Goal: Entertainment & Leisure: Consume media (video, audio)

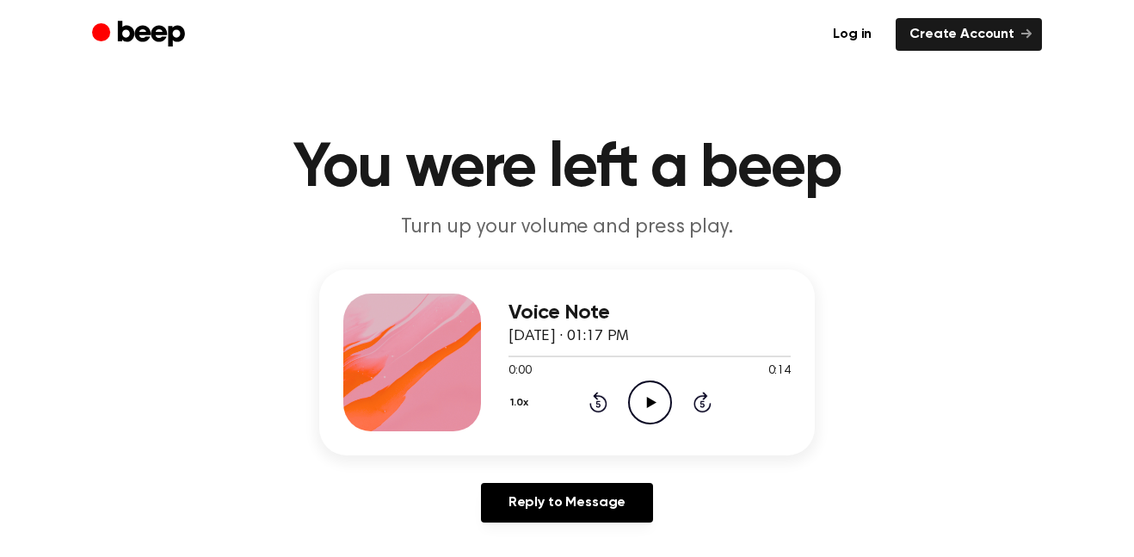
click at [646, 416] on icon "Play Audio" at bounding box center [650, 402] width 44 height 44
click at [646, 416] on icon "Pause Audio" at bounding box center [650, 402] width 44 height 44
click at [651, 417] on icon "Play Audio" at bounding box center [650, 402] width 44 height 44
click at [657, 389] on icon "Pause Audio" at bounding box center [650, 402] width 44 height 44
click at [643, 404] on icon "Play Audio" at bounding box center [650, 402] width 44 height 44
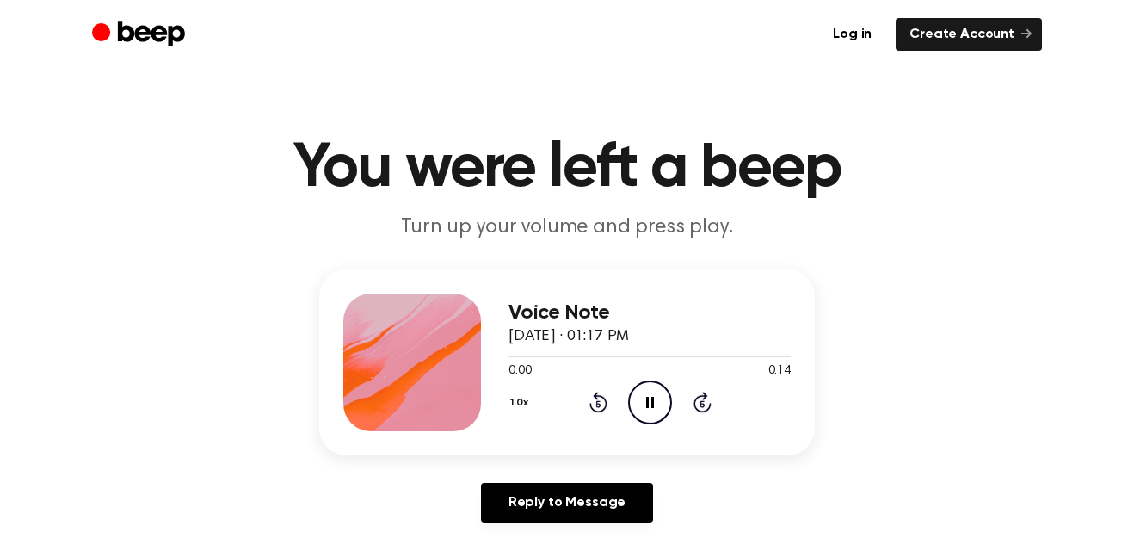
click at [640, 410] on icon "Pause Audio" at bounding box center [650, 402] width 44 height 44
click at [659, 400] on icon "Play Audio" at bounding box center [650, 402] width 44 height 44
click at [712, 395] on div "1.0x Rewind 5 seconds Pause Audio Skip 5 seconds" at bounding box center [650, 402] width 282 height 44
click at [703, 391] on icon "Skip 5 seconds" at bounding box center [702, 402] width 19 height 22
click at [702, 404] on icon at bounding box center [702, 404] width 4 height 7
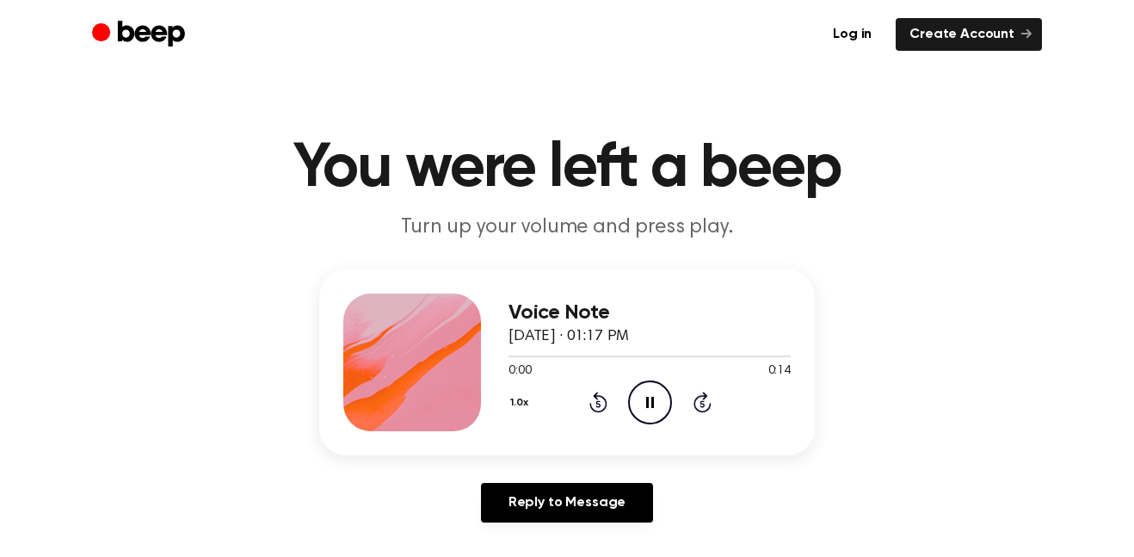
click at [700, 407] on icon "Skip 5 seconds" at bounding box center [702, 402] width 19 height 22
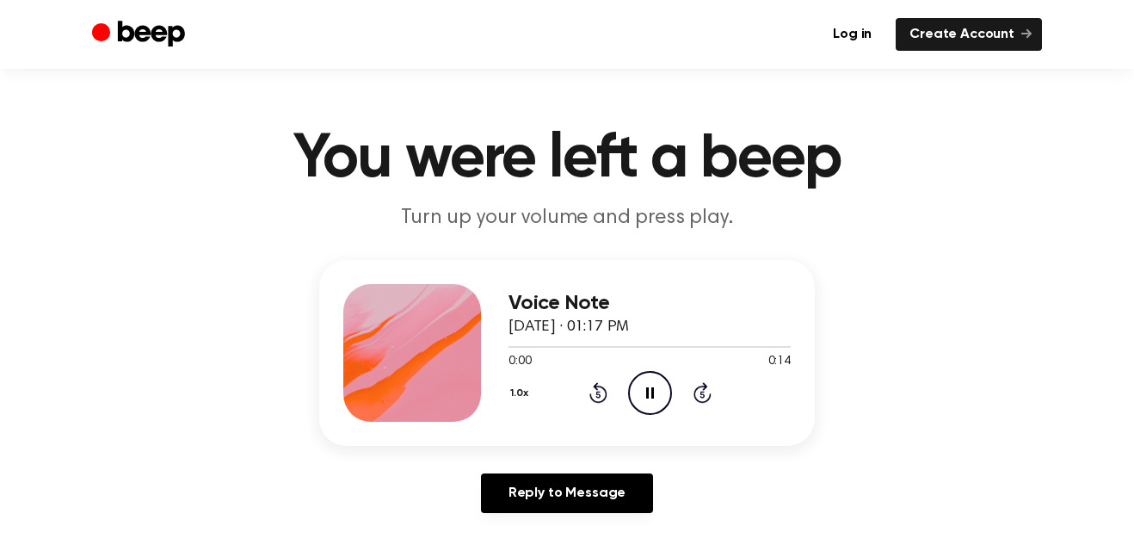
click at [702, 394] on icon at bounding box center [702, 394] width 4 height 7
click at [700, 390] on icon "Skip 5 seconds" at bounding box center [702, 392] width 19 height 22
click at [708, 388] on icon "Skip 5 seconds" at bounding box center [702, 392] width 19 height 22
click at [702, 394] on icon at bounding box center [702, 394] width 4 height 7
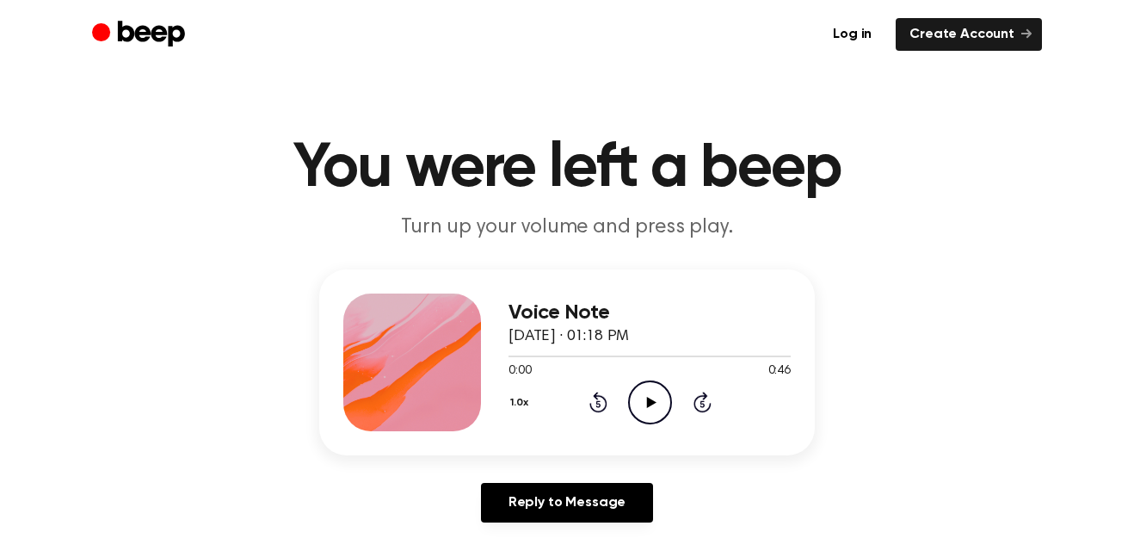
click at [648, 410] on icon "Play Audio" at bounding box center [650, 402] width 44 height 44
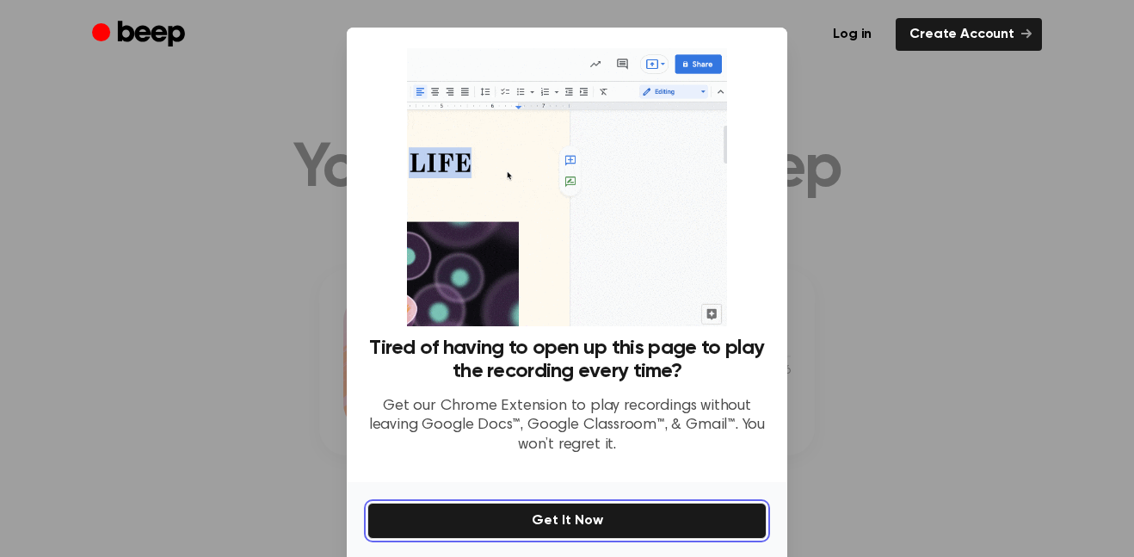
click at [638, 502] on button "Get It Now" at bounding box center [566, 520] width 399 height 36
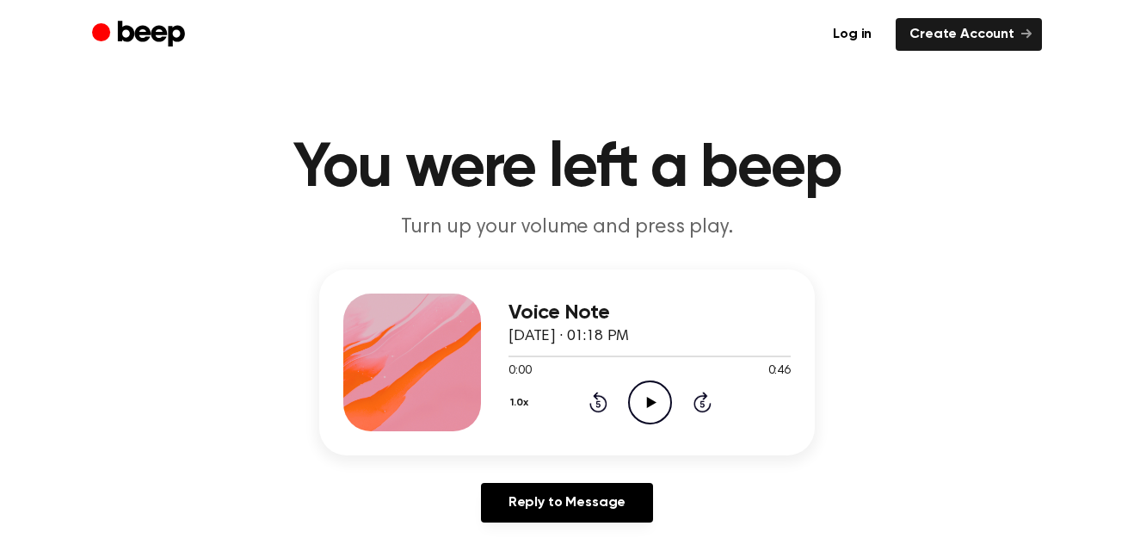
click at [642, 411] on icon "Play Audio" at bounding box center [650, 402] width 44 height 44
click at [642, 411] on icon "Pause Audio" at bounding box center [650, 402] width 44 height 44
click at [642, 411] on icon "Play Audio" at bounding box center [650, 402] width 44 height 44
click at [706, 404] on icon "Skip 5 seconds" at bounding box center [702, 402] width 19 height 22
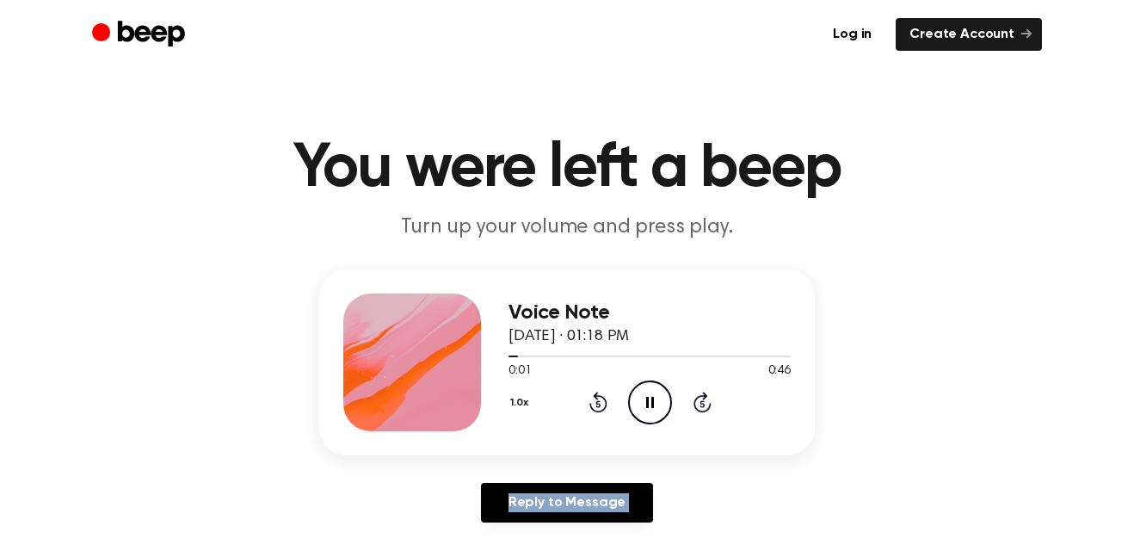
click at [706, 404] on icon "Skip 5 seconds" at bounding box center [702, 402] width 19 height 22
click at [595, 393] on icon at bounding box center [598, 401] width 18 height 21
click at [639, 403] on icon "Pause Audio" at bounding box center [650, 402] width 44 height 44
click at [639, 403] on icon "Play Audio" at bounding box center [650, 402] width 44 height 44
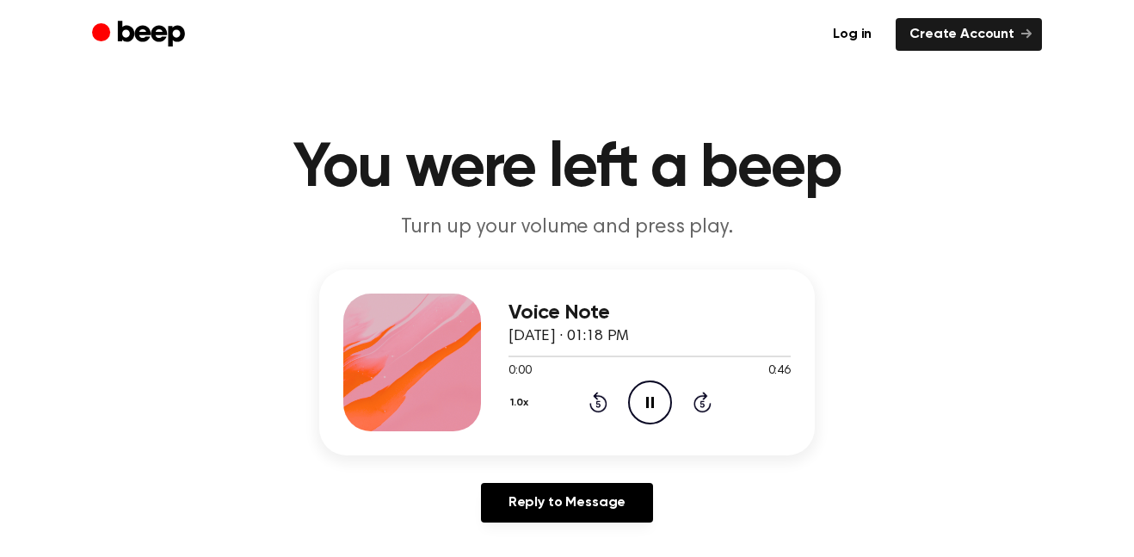
click at [636, 403] on icon "Pause Audio" at bounding box center [650, 402] width 44 height 44
click at [637, 403] on icon "Play Audio" at bounding box center [650, 402] width 44 height 44
click at [636, 403] on icon "Pause Audio" at bounding box center [650, 402] width 44 height 44
click at [636, 403] on icon "Play Audio" at bounding box center [650, 402] width 44 height 44
click at [632, 406] on icon "Pause Audio" at bounding box center [650, 402] width 44 height 44
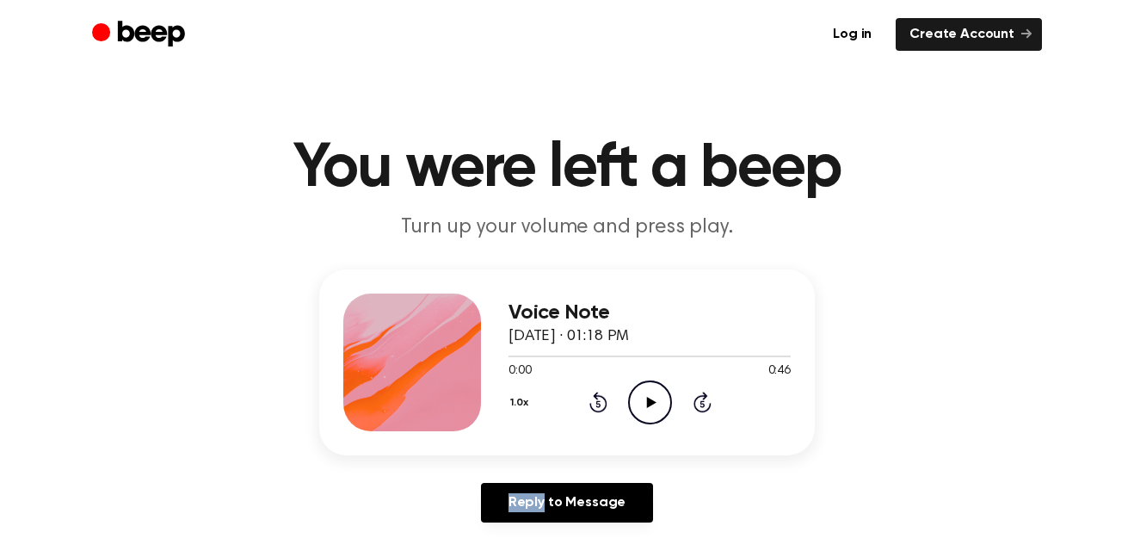
click at [632, 406] on icon "Play Audio" at bounding box center [650, 402] width 44 height 44
click at [635, 406] on icon "Pause Audio" at bounding box center [650, 402] width 44 height 44
click at [635, 406] on icon "Play Audio" at bounding box center [650, 402] width 44 height 44
click at [634, 406] on icon "Pause Audio" at bounding box center [650, 402] width 44 height 44
click at [634, 406] on icon "Play Audio" at bounding box center [650, 402] width 44 height 44
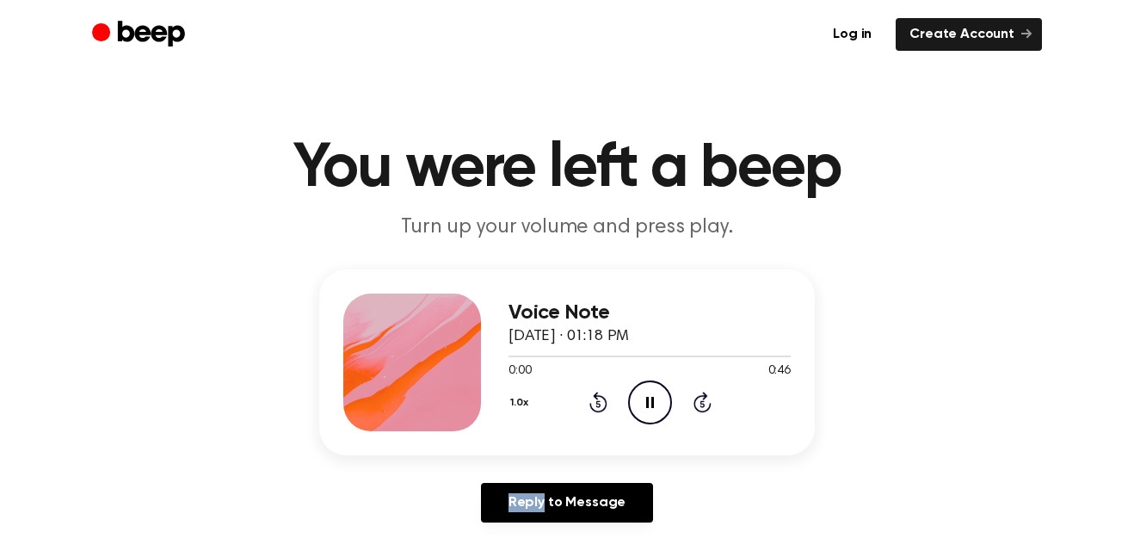
click at [634, 406] on icon "Pause Audio" at bounding box center [650, 402] width 44 height 44
click at [634, 406] on icon "Play Audio" at bounding box center [650, 402] width 44 height 44
click at [634, 406] on icon "Pause Audio" at bounding box center [650, 402] width 44 height 44
click at [634, 406] on icon "Play Audio" at bounding box center [650, 402] width 44 height 44
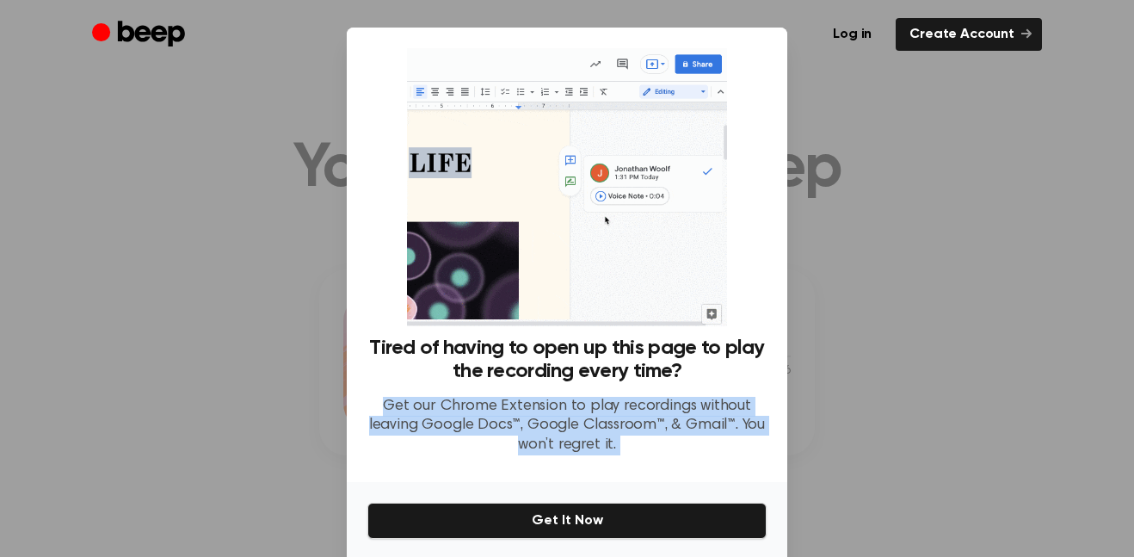
click at [634, 406] on p "Get our Chrome Extension to play recordings without leaving Google Docs™, Googl…" at bounding box center [566, 426] width 399 height 59
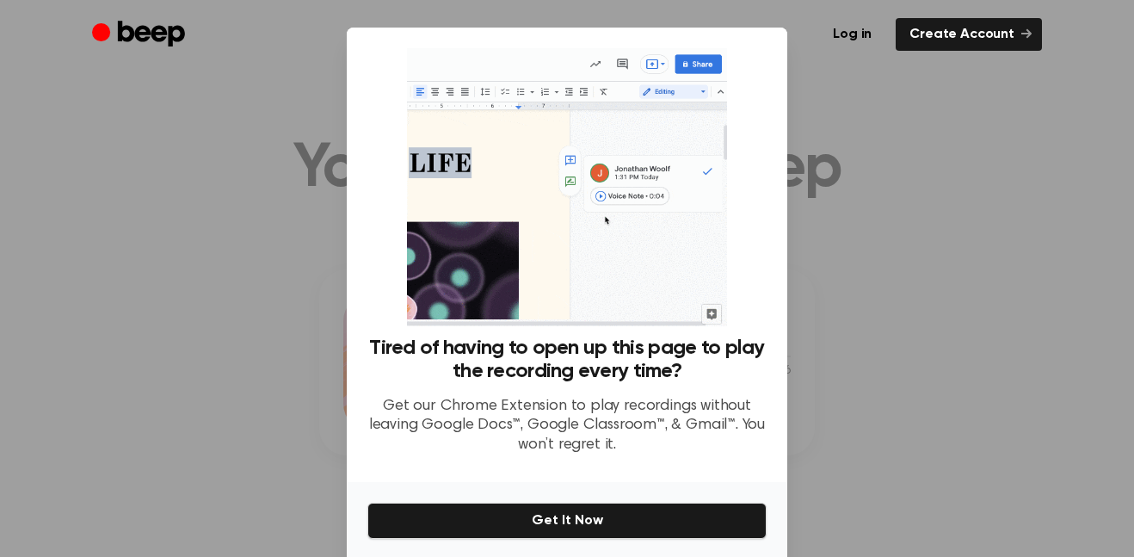
click at [634, 406] on p "Get our Chrome Extension to play recordings without leaving Google Docs™, Googl…" at bounding box center [566, 426] width 399 height 59
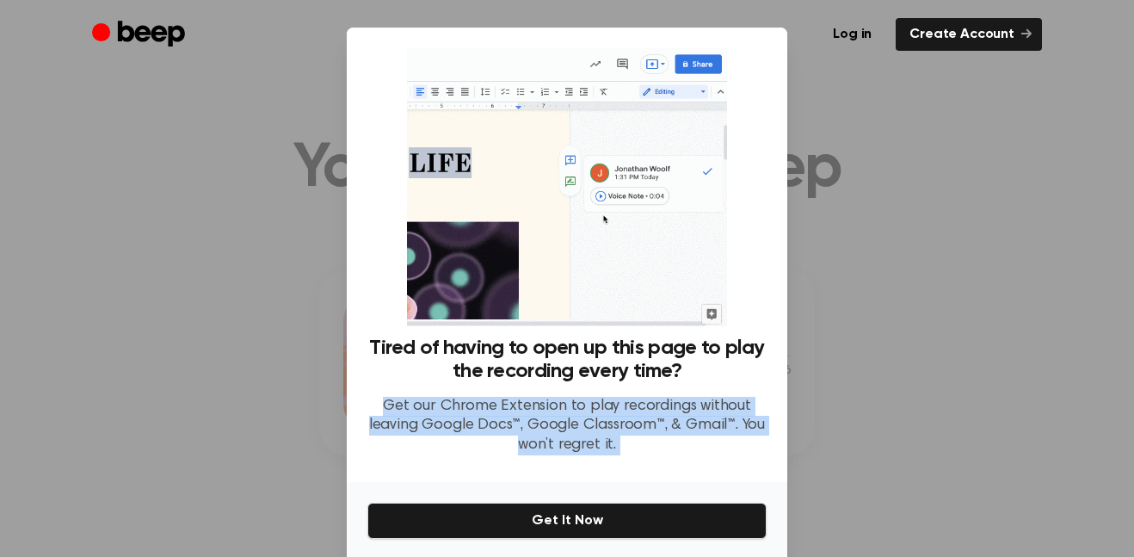
click at [634, 406] on p "Get our Chrome Extension to play recordings without leaving Google Docs™, Googl…" at bounding box center [566, 426] width 399 height 59
click at [637, 405] on p "Get our Chrome Extension to play recordings without leaving Google Docs™, Googl…" at bounding box center [566, 426] width 399 height 59
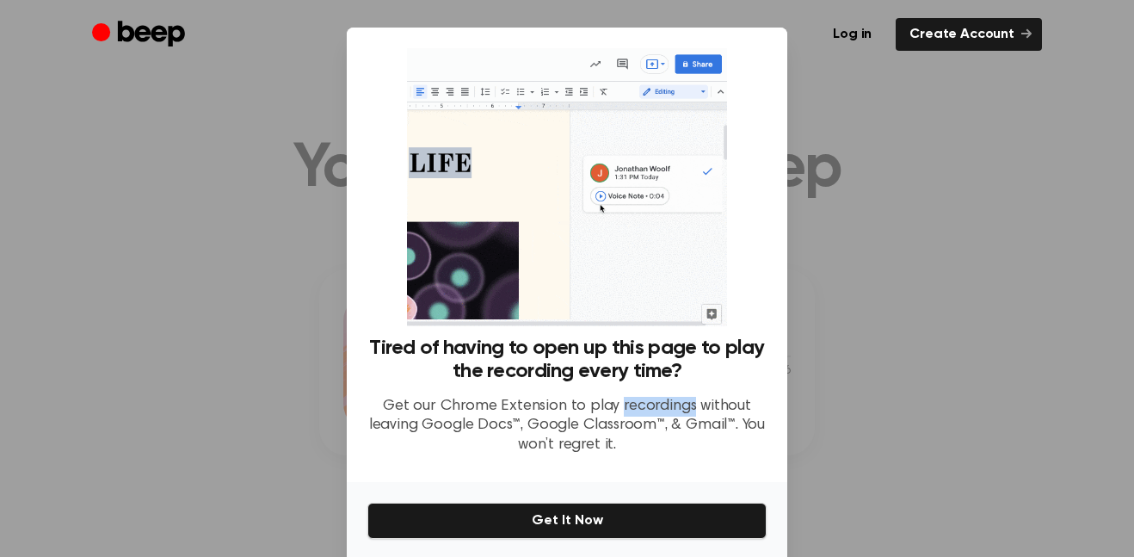
click at [637, 405] on p "Get our Chrome Extension to play recordings without leaving Google Docs™, Googl…" at bounding box center [566, 426] width 399 height 59
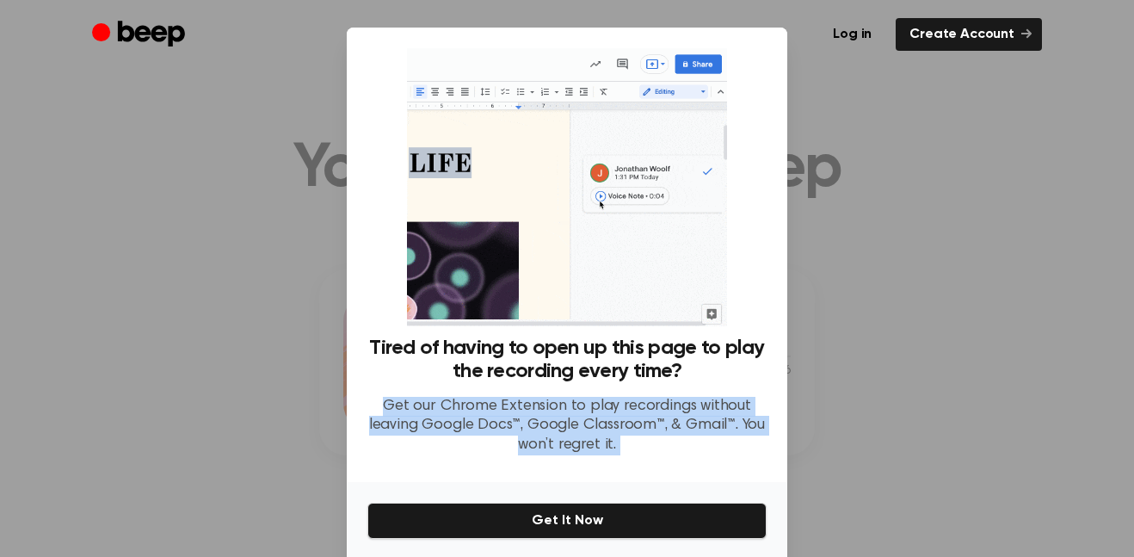
click at [637, 405] on p "Get our Chrome Extension to play recordings without leaving Google Docs™, Googl…" at bounding box center [566, 426] width 399 height 59
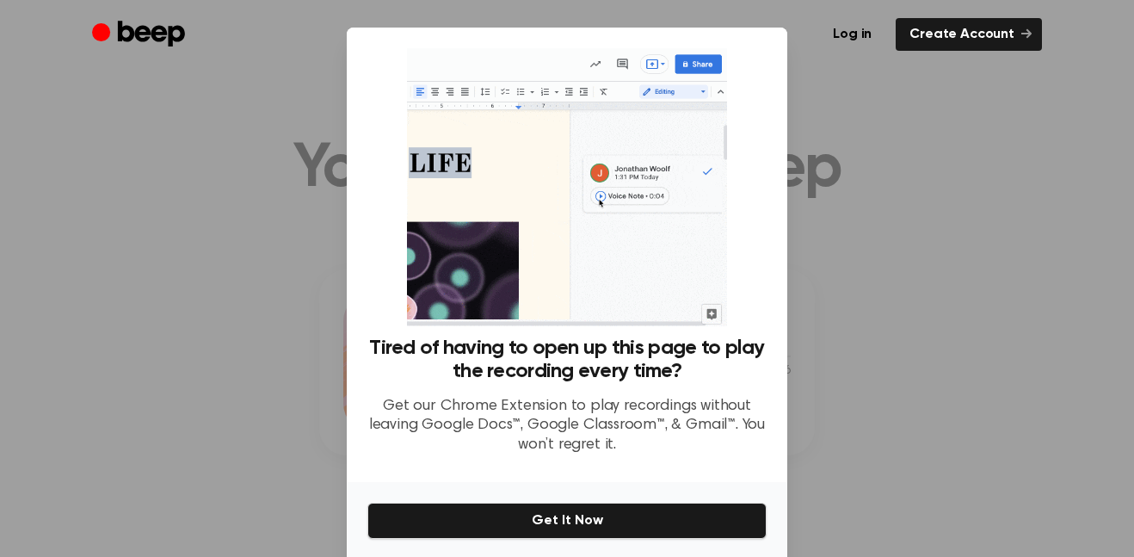
click at [637, 405] on p "Get our Chrome Extension to play recordings without leaving Google Docs™, Googl…" at bounding box center [566, 426] width 399 height 59
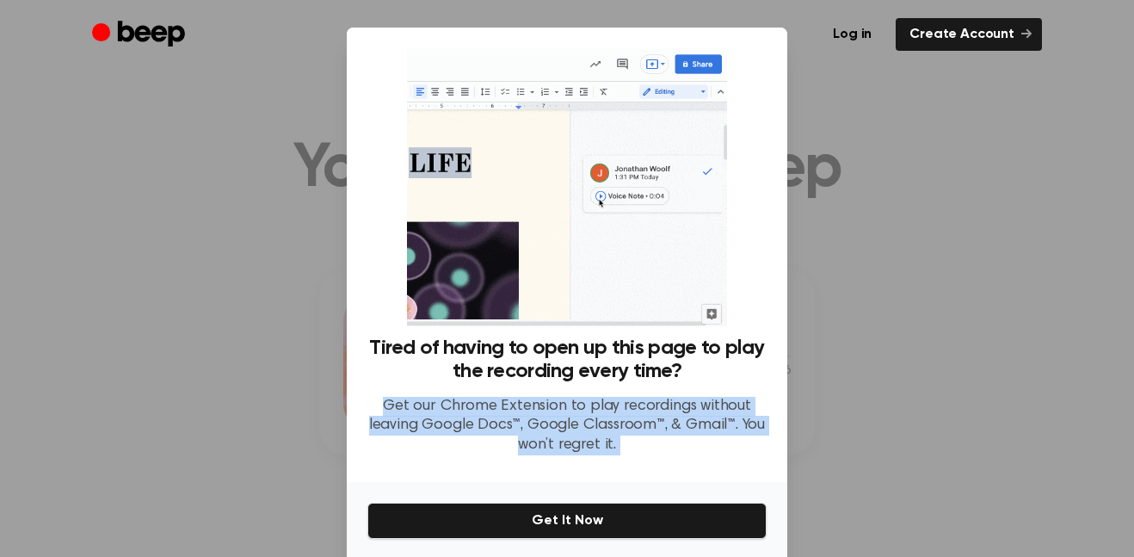
click at [637, 405] on p "Get our Chrome Extension to play recordings without leaving Google Docs™, Googl…" at bounding box center [566, 426] width 399 height 59
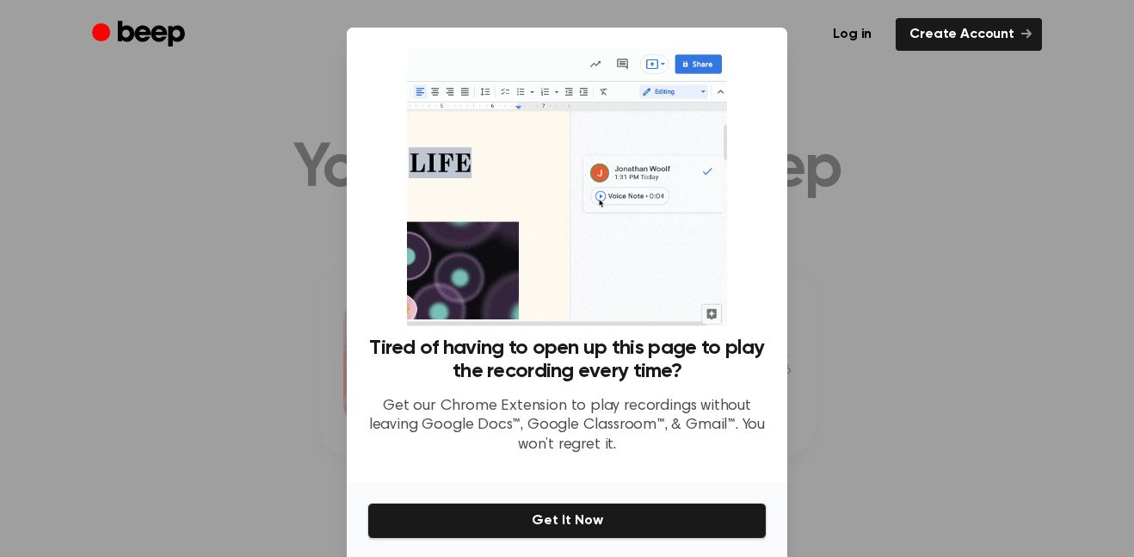
click at [285, 386] on div at bounding box center [567, 278] width 1134 height 557
click at [283, 382] on div at bounding box center [567, 278] width 1134 height 557
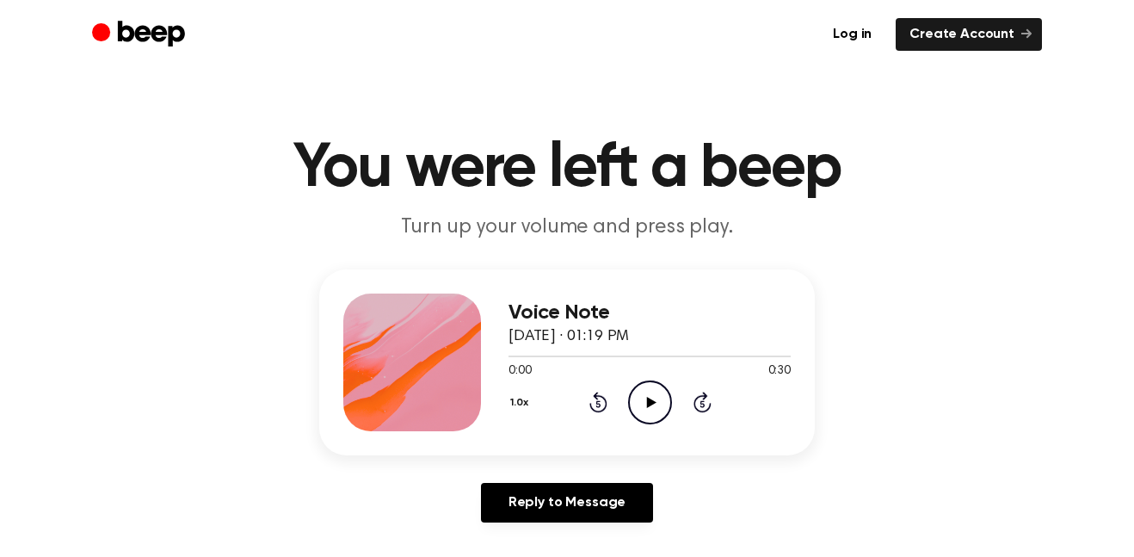
click at [655, 402] on icon "Play Audio" at bounding box center [650, 402] width 44 height 44
click at [651, 411] on icon "Pause Audio" at bounding box center [650, 402] width 44 height 44
click at [651, 414] on icon "Play Audio" at bounding box center [650, 402] width 44 height 44
click at [651, 414] on icon "Pause Audio" at bounding box center [650, 402] width 44 height 44
click at [651, 414] on icon "Play Audio" at bounding box center [650, 402] width 44 height 44
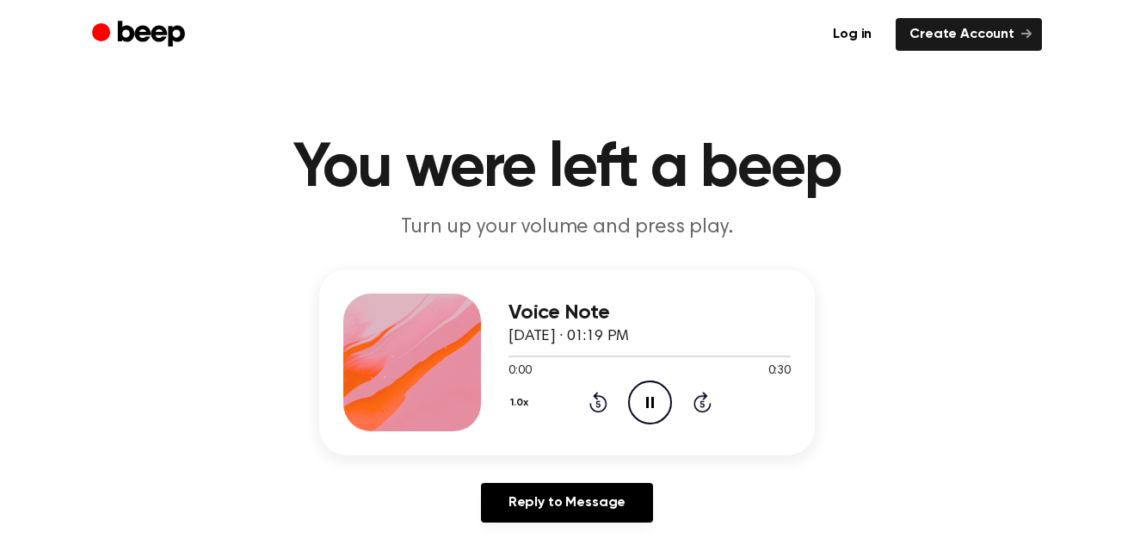
click at [651, 415] on icon "Pause Audio" at bounding box center [650, 402] width 44 height 44
click at [651, 415] on icon "Play Audio" at bounding box center [650, 402] width 44 height 44
click at [651, 416] on icon "Pause Audio" at bounding box center [650, 402] width 44 height 44
click at [651, 416] on icon "Play Audio" at bounding box center [650, 402] width 44 height 44
click at [651, 416] on icon "Pause Audio" at bounding box center [650, 402] width 44 height 44
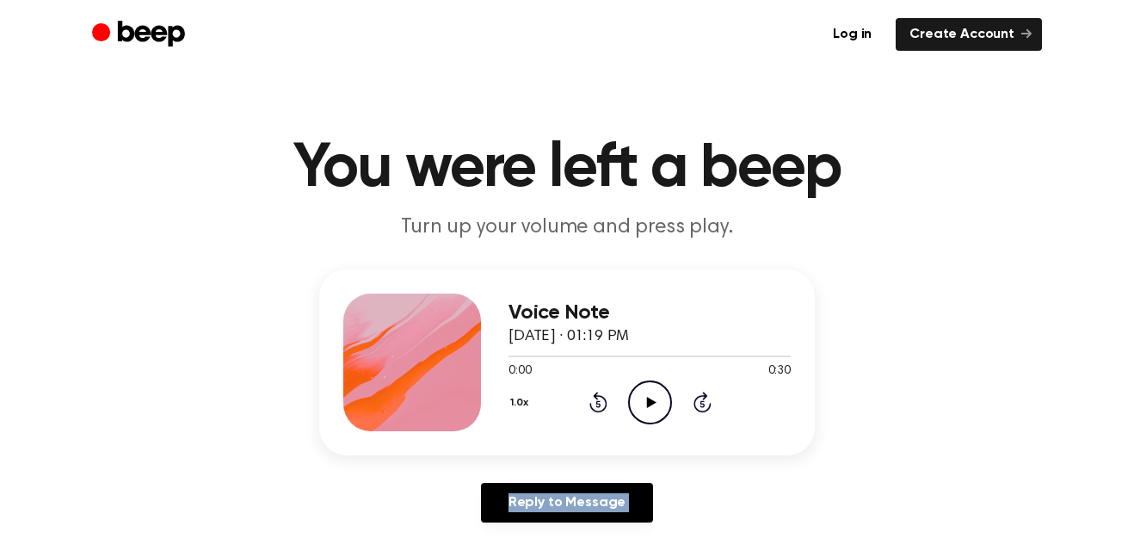
click at [651, 416] on icon "Play Audio" at bounding box center [650, 402] width 44 height 44
click at [651, 416] on icon "Pause Audio" at bounding box center [650, 402] width 44 height 44
click at [651, 416] on icon "Play Audio" at bounding box center [650, 402] width 44 height 44
click at [651, 416] on icon "Pause Audio" at bounding box center [650, 402] width 44 height 44
click at [651, 416] on icon "Play Audio" at bounding box center [650, 402] width 44 height 44
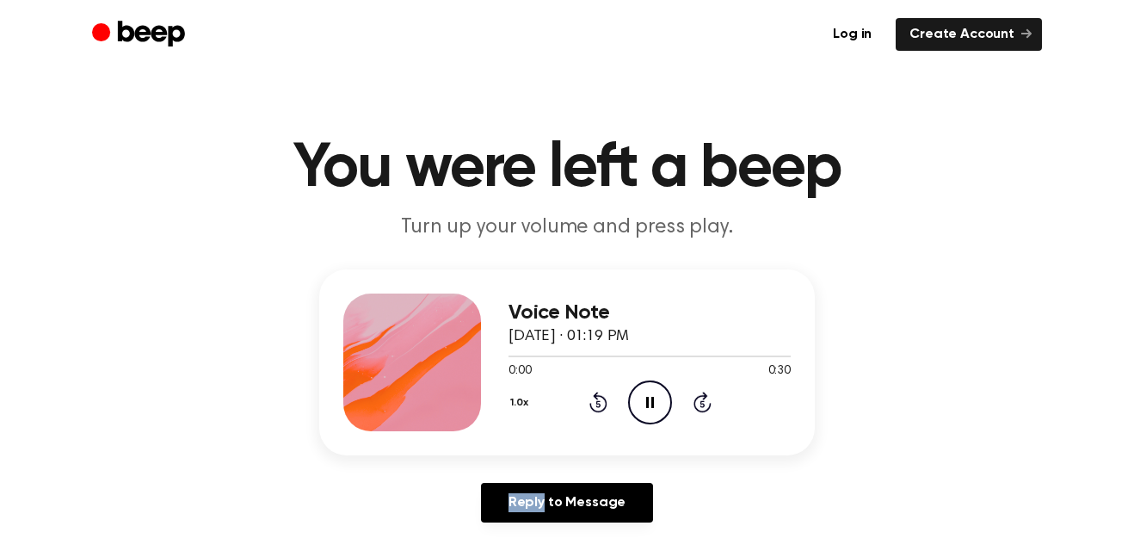
click at [651, 416] on icon "Pause Audio" at bounding box center [650, 402] width 44 height 44
click at [651, 416] on icon "Play Audio" at bounding box center [650, 402] width 44 height 44
click at [651, 416] on icon "Pause Audio" at bounding box center [650, 402] width 44 height 44
click at [651, 416] on icon "Play Audio" at bounding box center [650, 402] width 44 height 44
click at [651, 416] on icon "Pause Audio" at bounding box center [650, 402] width 44 height 44
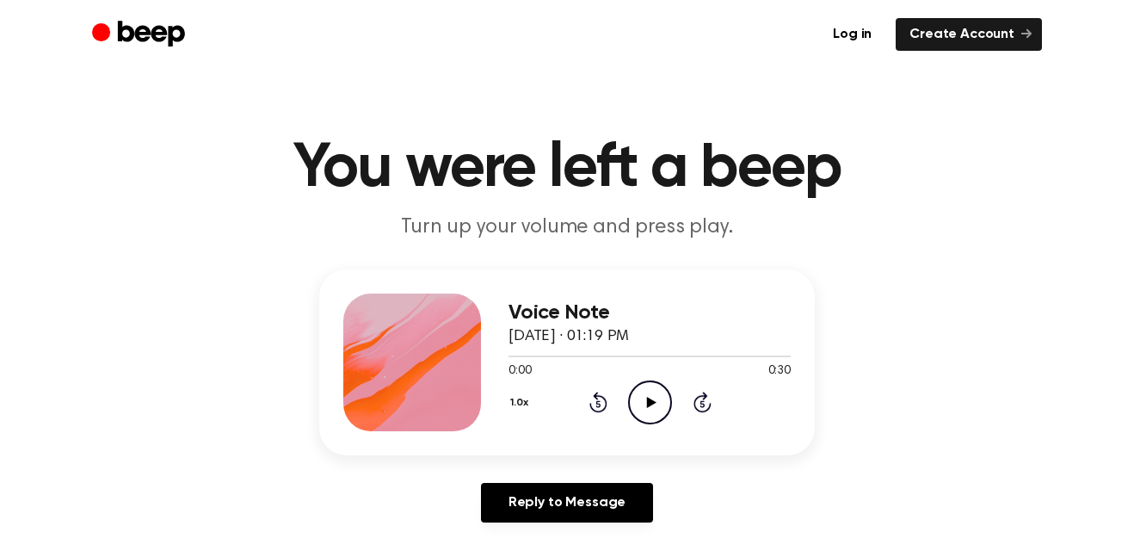
click at [651, 416] on icon "Play Audio" at bounding box center [650, 402] width 44 height 44
click at [651, 416] on icon "Pause Audio" at bounding box center [650, 402] width 44 height 44
click at [651, 416] on icon "Play Audio" at bounding box center [650, 402] width 44 height 44
click at [651, 416] on icon "Pause Audio" at bounding box center [650, 402] width 44 height 44
click at [651, 416] on icon "Play Audio" at bounding box center [650, 402] width 44 height 44
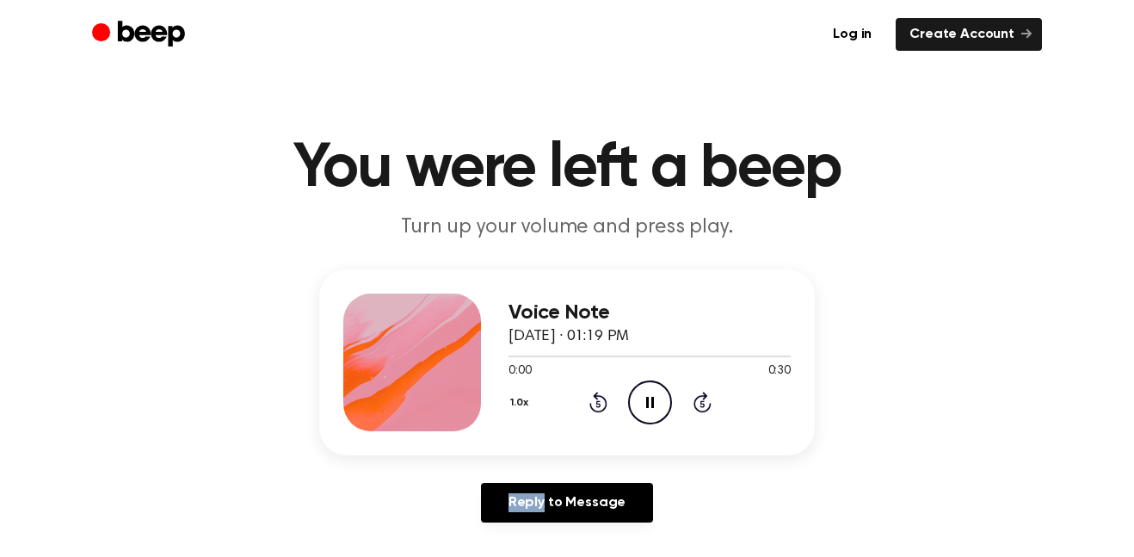
click at [635, 389] on icon "Pause Audio" at bounding box center [650, 402] width 44 height 44
click at [645, 391] on icon "Play Audio" at bounding box center [650, 402] width 44 height 44
click at [650, 402] on icon "Pause Audio" at bounding box center [650, 402] width 44 height 44
click at [655, 396] on icon "Play Audio" at bounding box center [650, 402] width 44 height 44
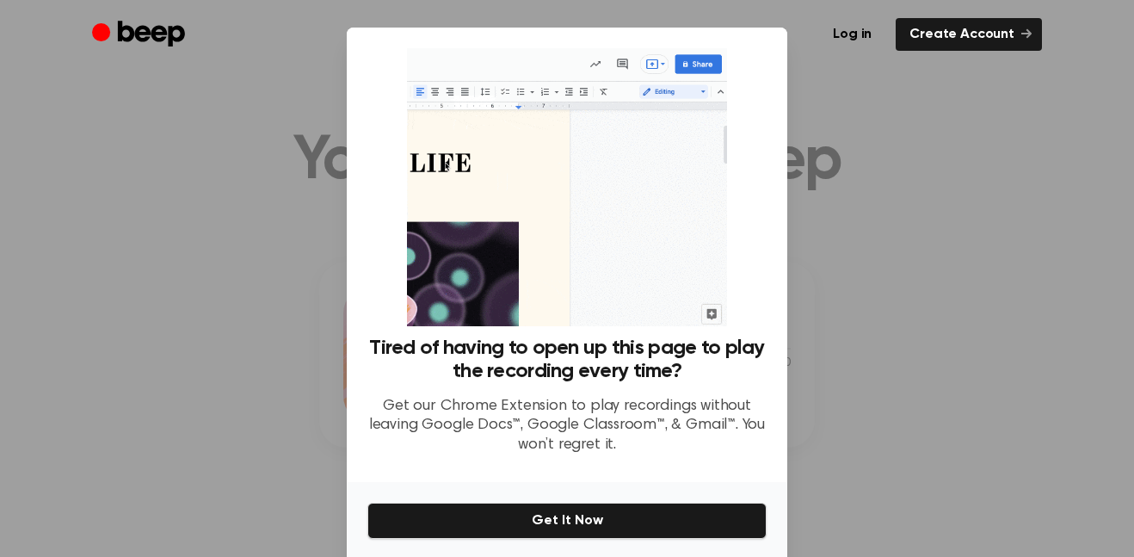
scroll to position [36, 0]
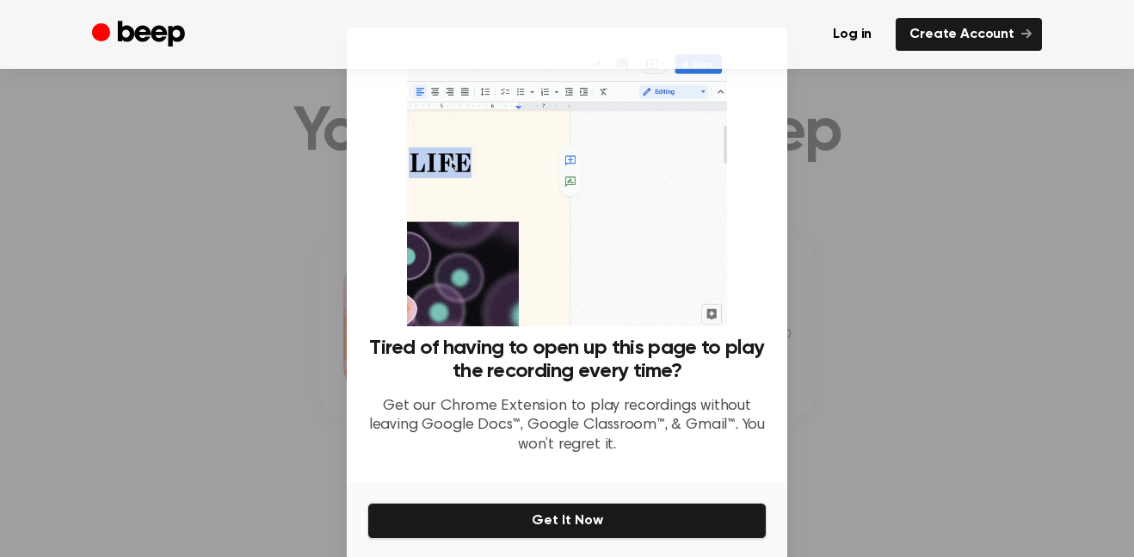
click at [254, 245] on div at bounding box center [567, 278] width 1134 height 557
click at [305, 322] on div at bounding box center [567, 278] width 1134 height 557
click at [295, 338] on div at bounding box center [567, 278] width 1134 height 557
click at [290, 302] on div at bounding box center [567, 278] width 1134 height 557
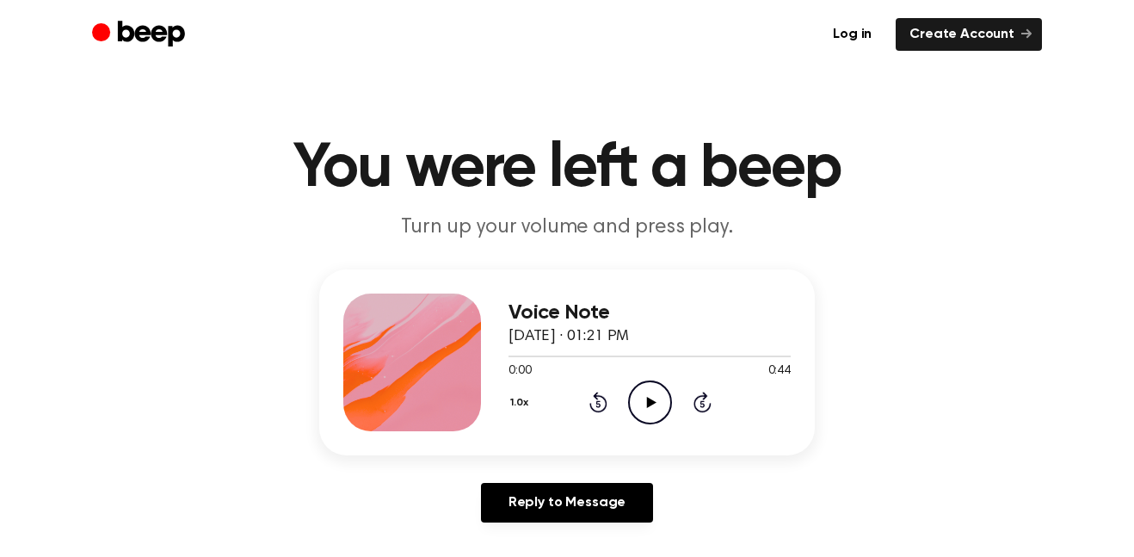
click at [650, 416] on icon "Play Audio" at bounding box center [650, 402] width 44 height 44
click at [589, 405] on icon "Rewind 5 seconds" at bounding box center [598, 402] width 19 height 22
click at [650, 402] on icon "Pause Audio" at bounding box center [650, 402] width 44 height 44
click at [654, 403] on icon at bounding box center [650, 402] width 9 height 11
click at [643, 382] on circle at bounding box center [650, 402] width 42 height 42
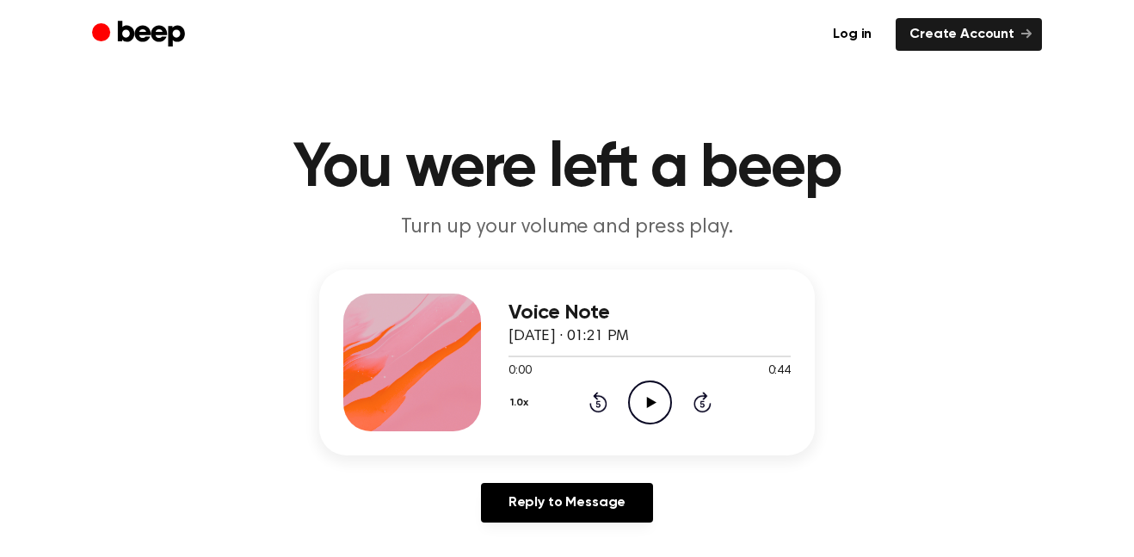
click at [643, 382] on circle at bounding box center [650, 402] width 42 height 42
click at [653, 396] on icon "Pause Audio" at bounding box center [650, 402] width 44 height 44
click at [659, 402] on icon "Play Audio" at bounding box center [650, 402] width 44 height 44
click at [676, 402] on div "1.0x Rewind 5 seconds Pause Audio Skip 5 seconds" at bounding box center [650, 402] width 282 height 44
click at [662, 401] on icon "Pause Audio" at bounding box center [650, 402] width 44 height 44
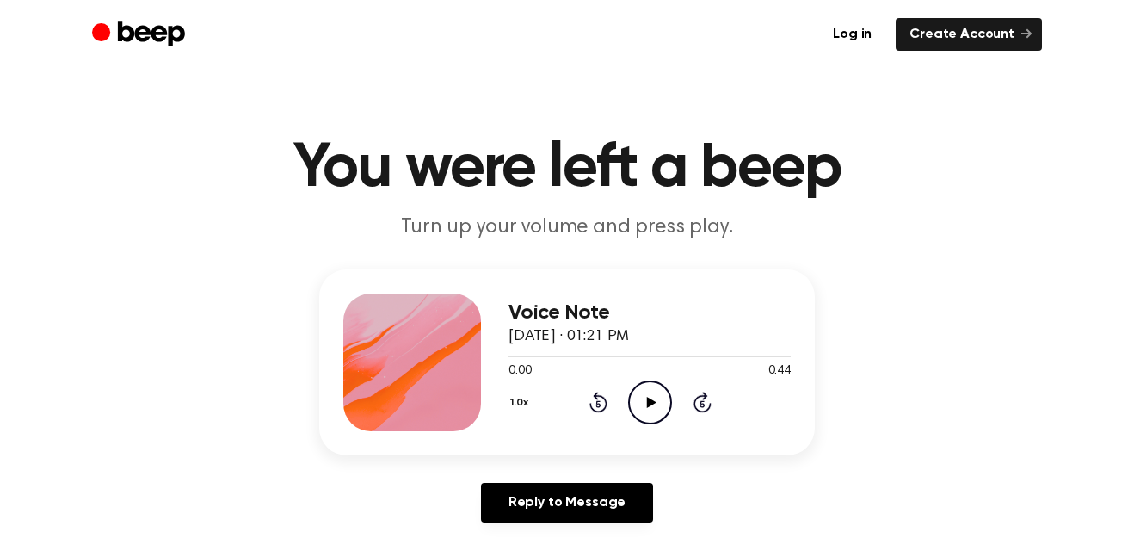
click at [646, 404] on icon "Play Audio" at bounding box center [650, 402] width 44 height 44
click at [651, 408] on icon "Pause Audio" at bounding box center [650, 402] width 44 height 44
click at [648, 400] on icon at bounding box center [650, 402] width 9 height 11
click at [629, 472] on div "Voice Note [DATE] · 01:21 PM 0:00 0:44 Your browser does not support the [objec…" at bounding box center [567, 402] width 1093 height 267
click at [697, 355] on div at bounding box center [650, 356] width 282 height 2
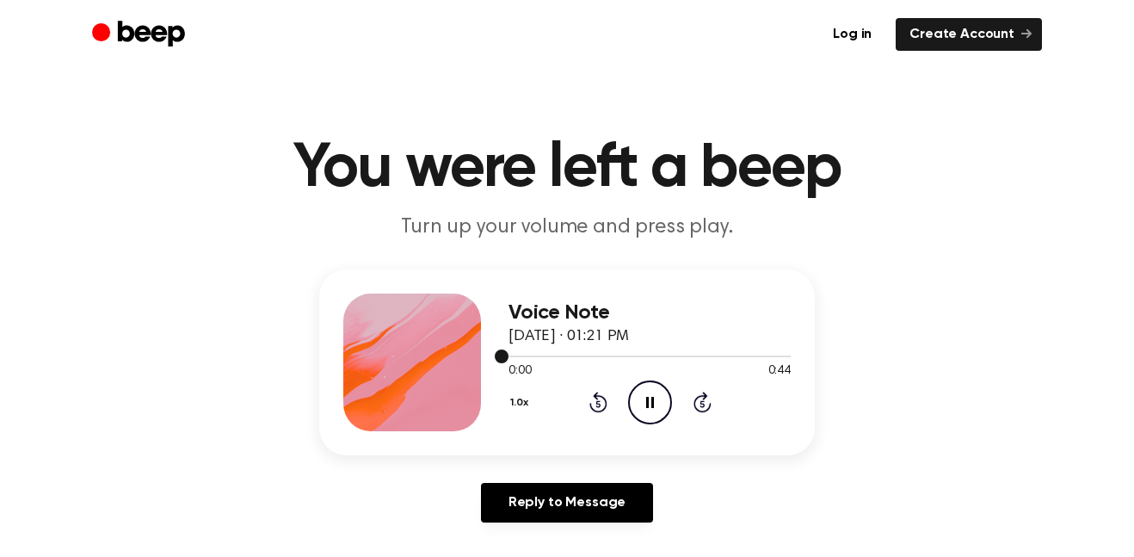
click at [632, 421] on icon "Pause Audio" at bounding box center [650, 402] width 44 height 44
click at [679, 355] on div at bounding box center [650, 356] width 282 height 2
click at [730, 355] on div at bounding box center [650, 356] width 282 height 2
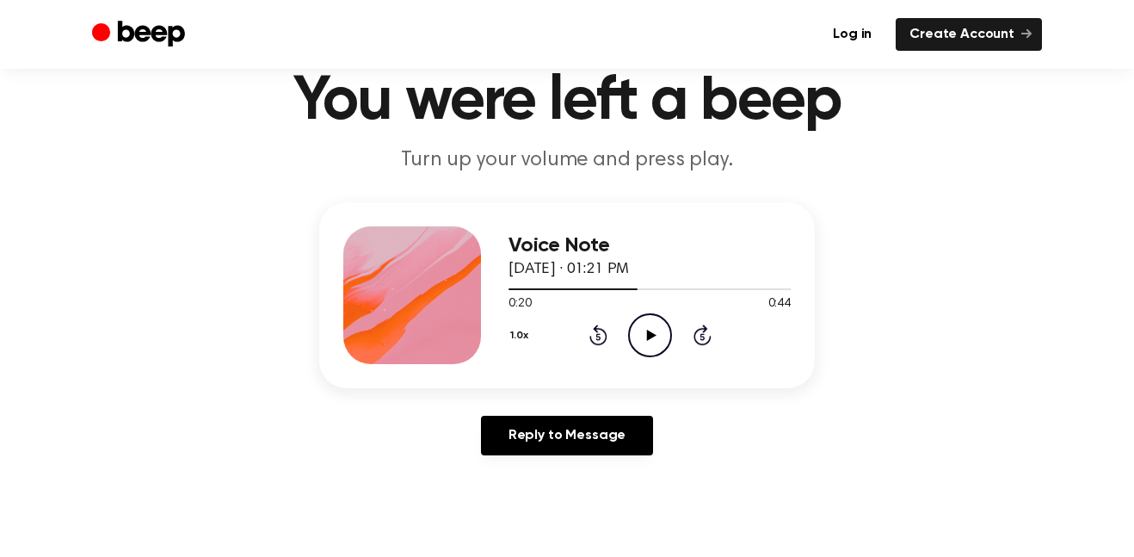
scroll to position [71, 0]
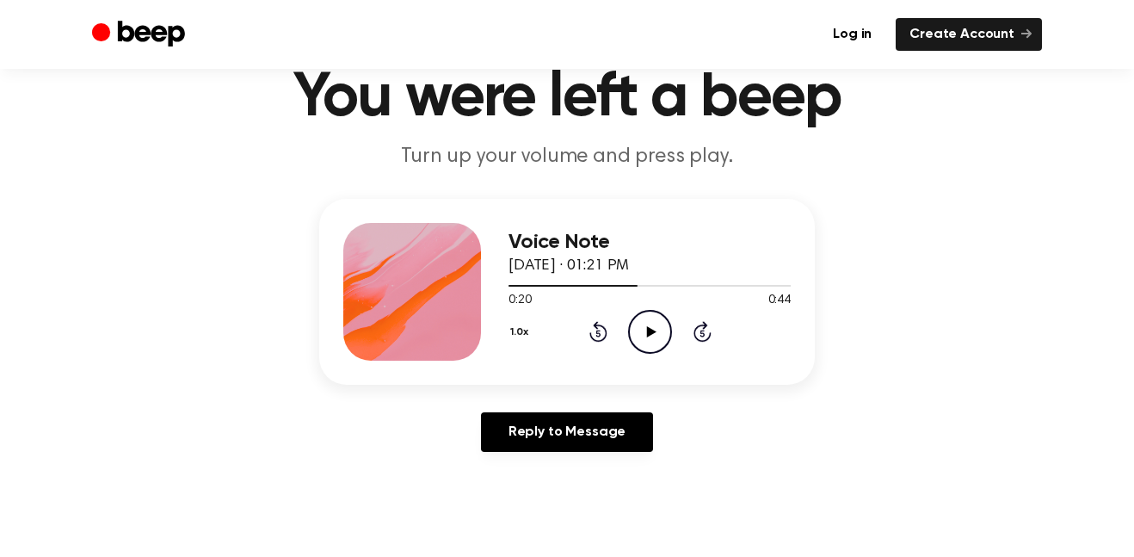
click at [746, 281] on div at bounding box center [650, 285] width 282 height 14
click at [679, 286] on div at bounding box center [650, 286] width 282 height 2
click at [688, 282] on div at bounding box center [650, 285] width 282 height 14
click at [698, 280] on div at bounding box center [650, 285] width 282 height 14
click at [702, 280] on div at bounding box center [650, 285] width 282 height 14
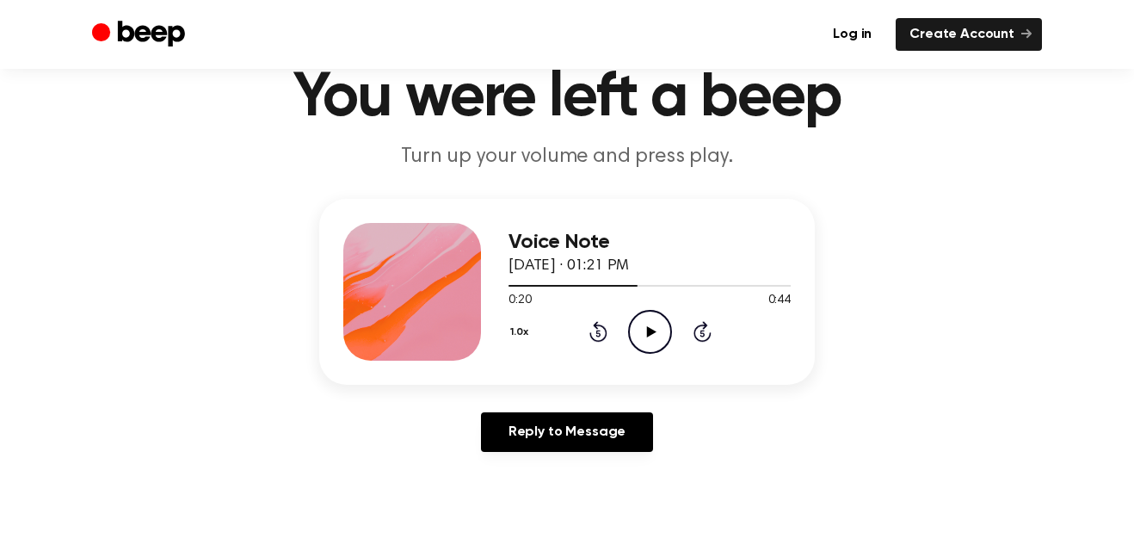
click at [650, 330] on icon at bounding box center [650, 331] width 9 height 11
click at [663, 320] on icon "Pause Audio" at bounding box center [650, 332] width 44 height 44
click at [653, 323] on icon "Play Audio" at bounding box center [650, 332] width 44 height 44
click at [663, 315] on circle at bounding box center [650, 332] width 42 height 42
click at [652, 320] on icon "Play Audio" at bounding box center [650, 332] width 44 height 44
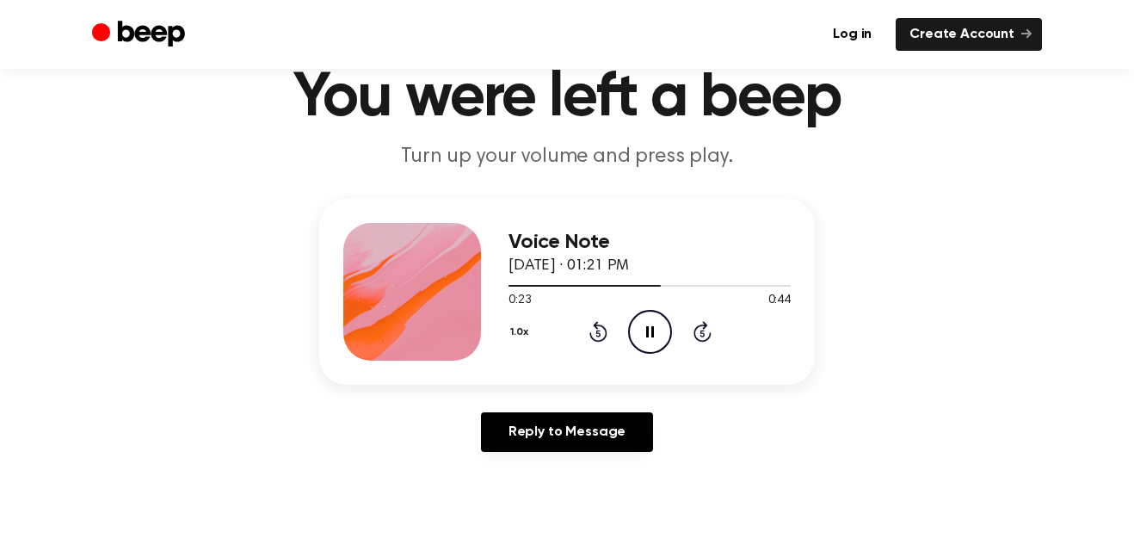
click at [652, 321] on icon "Pause Audio" at bounding box center [650, 332] width 44 height 44
click at [655, 330] on icon "Play Audio" at bounding box center [650, 332] width 44 height 44
click at [645, 332] on icon "Pause Audio" at bounding box center [650, 332] width 44 height 44
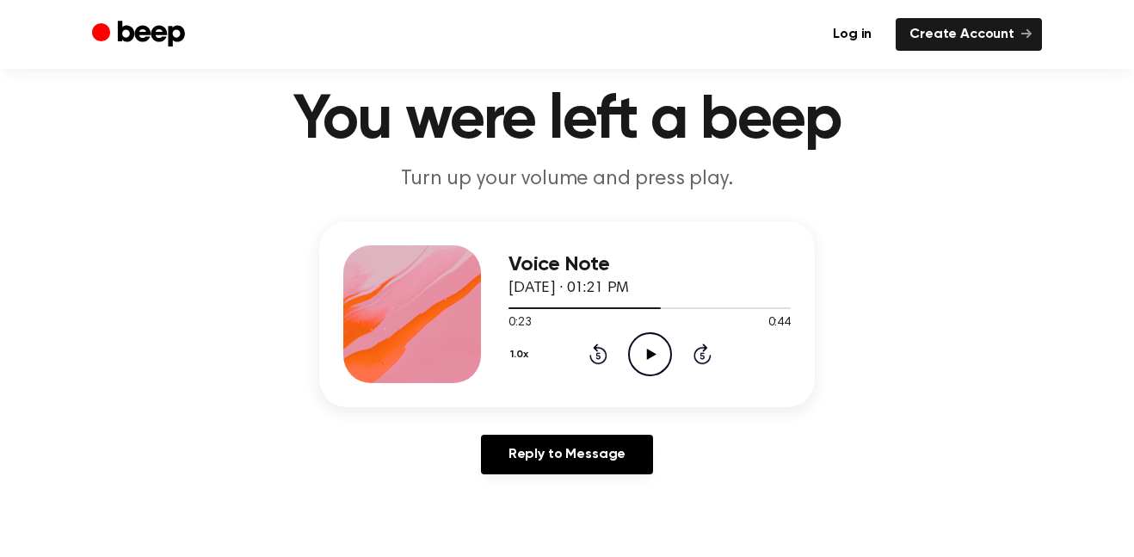
scroll to position [106, 0]
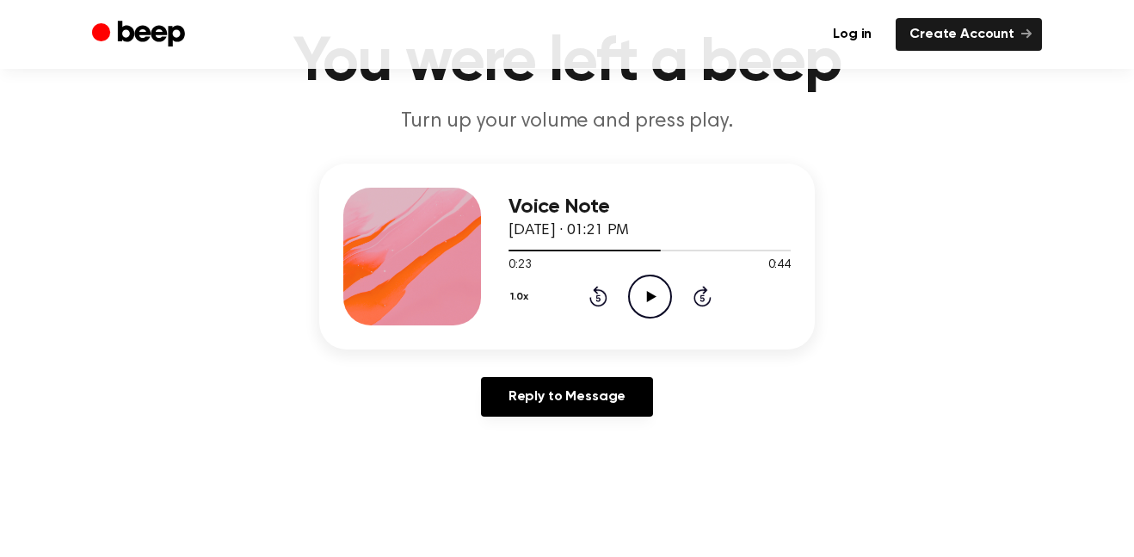
click at [649, 301] on icon "Play Audio" at bounding box center [650, 296] width 44 height 44
click at [702, 298] on icon at bounding box center [702, 298] width 4 height 7
click at [700, 298] on icon "Skip 5 seconds" at bounding box center [702, 296] width 19 height 22
click at [702, 298] on icon at bounding box center [702, 298] width 4 height 7
click at [590, 297] on icon at bounding box center [598, 296] width 18 height 21
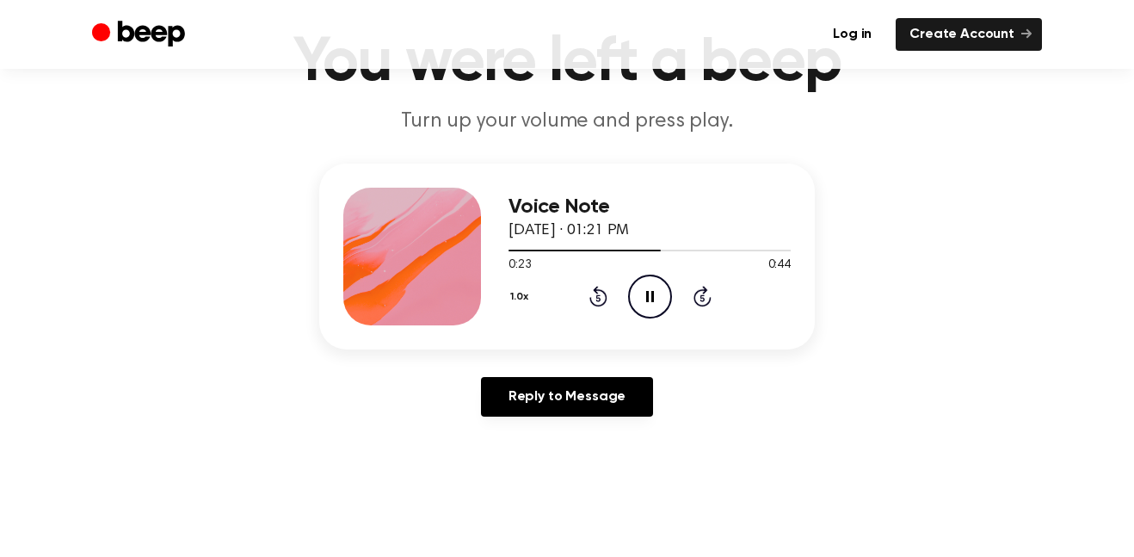
click at [602, 295] on icon "Rewind 5 seconds" at bounding box center [598, 296] width 19 height 22
click at [598, 298] on icon at bounding box center [597, 298] width 4 height 7
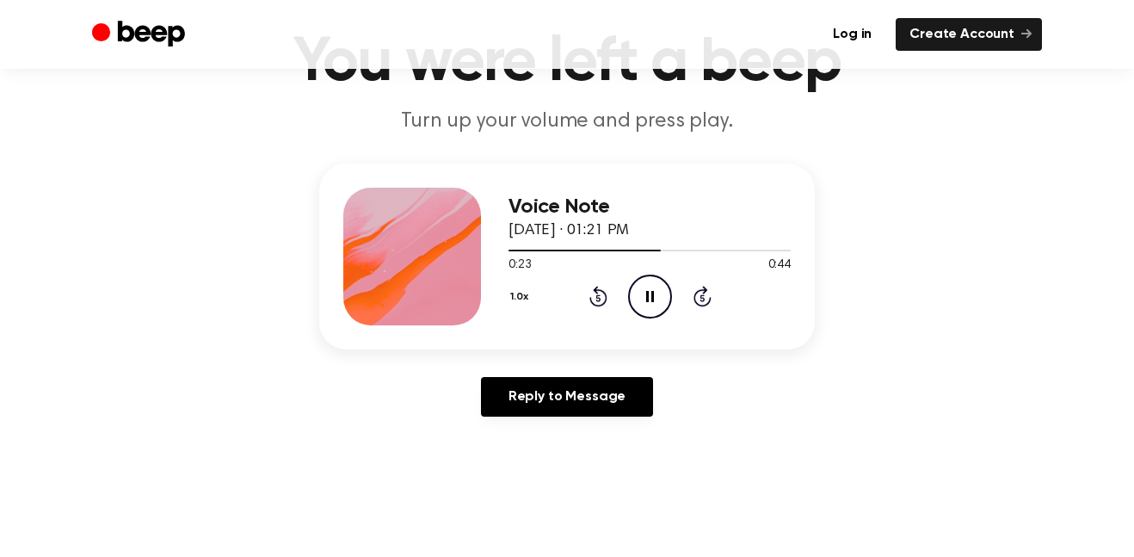
click at [598, 298] on icon at bounding box center [597, 298] width 4 height 7
click at [705, 250] on div at bounding box center [650, 251] width 282 height 2
click at [710, 250] on div at bounding box center [650, 251] width 282 height 2
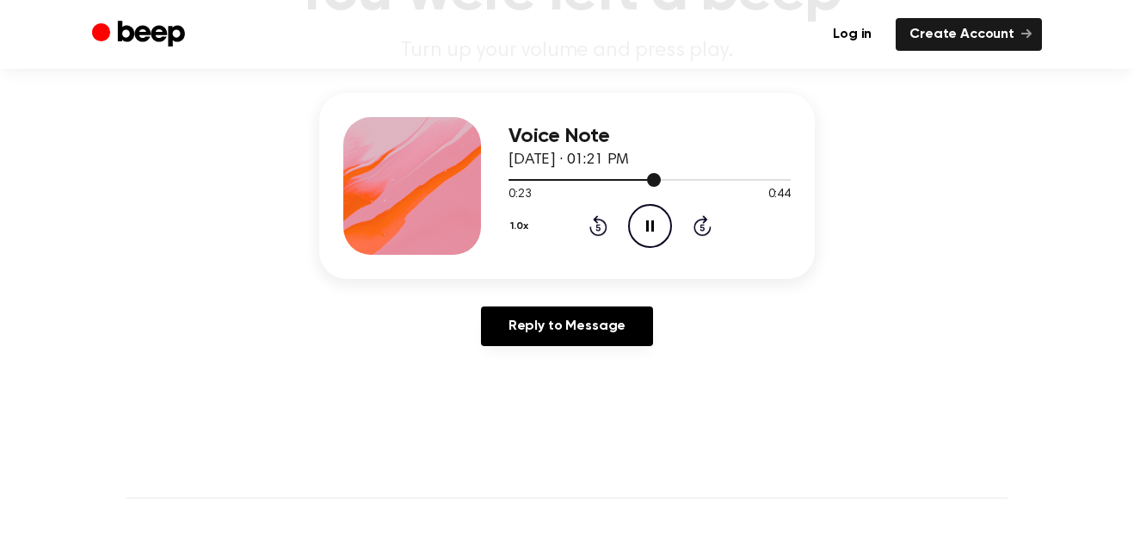
scroll to position [178, 0]
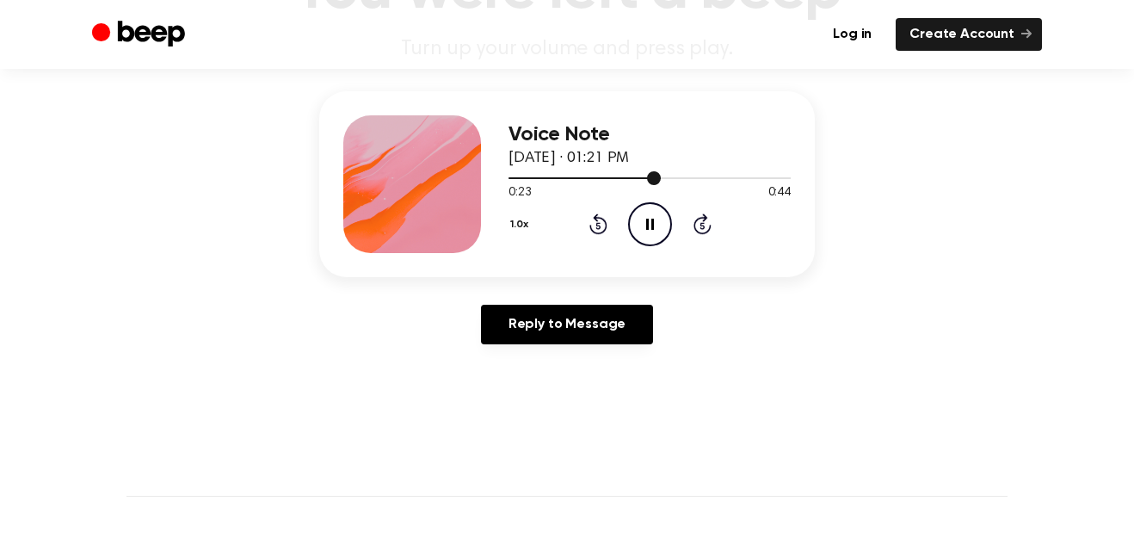
click at [652, 219] on icon at bounding box center [650, 224] width 8 height 11
click at [660, 213] on icon "Play Audio" at bounding box center [650, 224] width 44 height 44
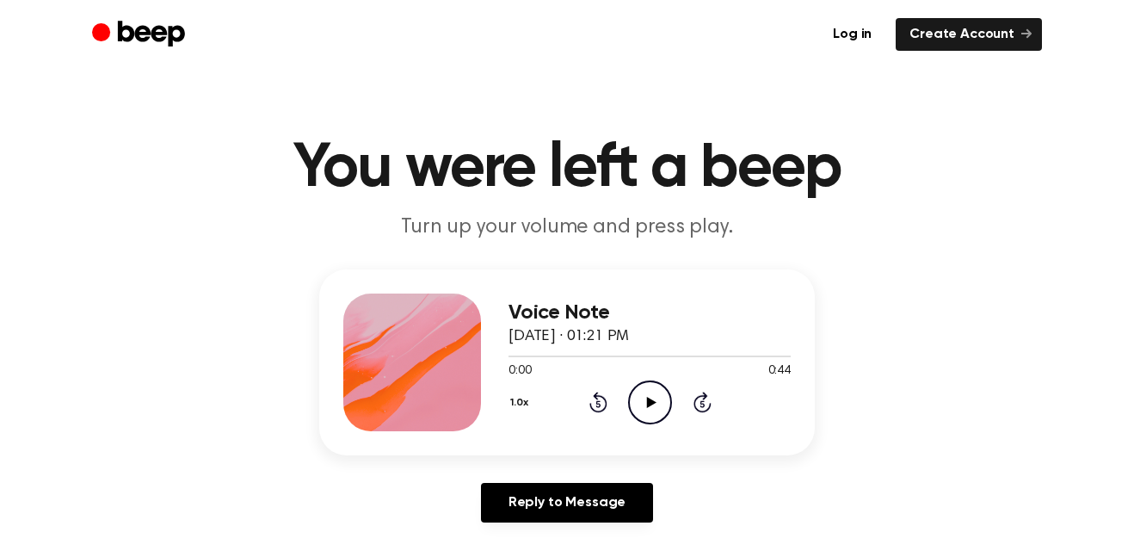
click at [657, 404] on icon "Play Audio" at bounding box center [650, 402] width 44 height 44
click at [516, 407] on button "1.0x" at bounding box center [522, 402] width 27 height 29
click at [534, 541] on span "1.2x" at bounding box center [537, 538] width 22 height 18
click at [649, 422] on circle at bounding box center [650, 402] width 42 height 42
click at [646, 408] on icon "Play Audio" at bounding box center [650, 402] width 44 height 44
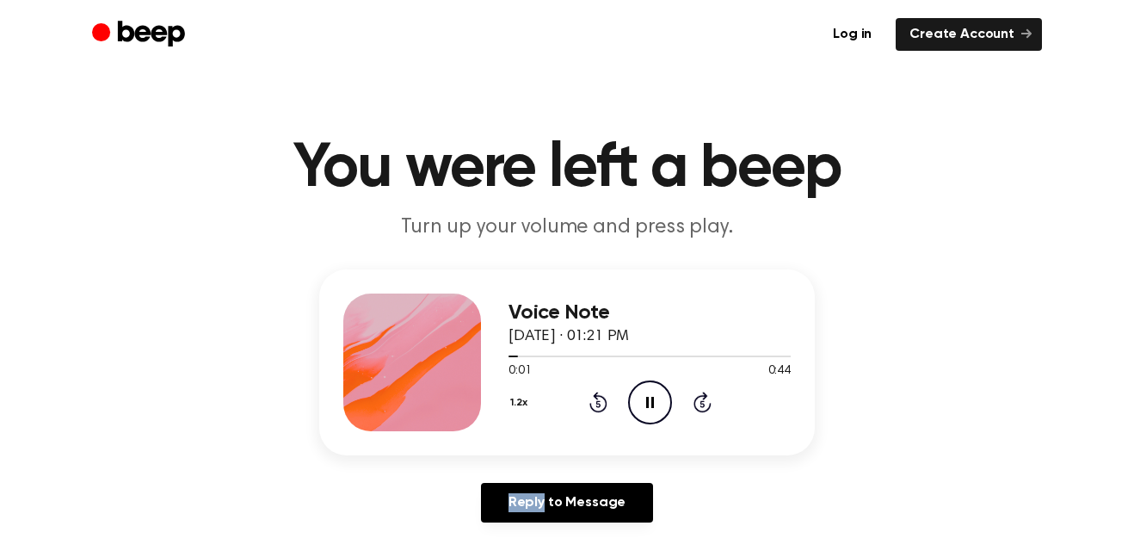
click at [646, 408] on icon "Pause Audio" at bounding box center [650, 402] width 44 height 44
click at [665, 428] on div "Voice Note [DATE] · 01:21 PM 0:01 0:44 Your browser does not support the [objec…" at bounding box center [650, 362] width 282 height 138
click at [657, 420] on circle at bounding box center [650, 402] width 42 height 42
click at [523, 400] on button "1.2x" at bounding box center [522, 402] width 26 height 29
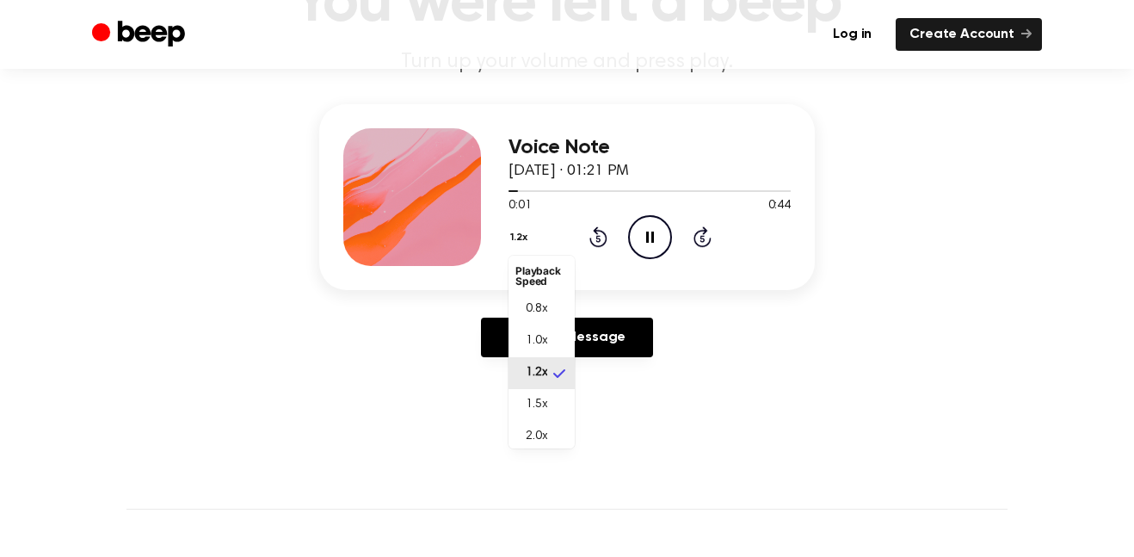
scroll to position [167, 0]
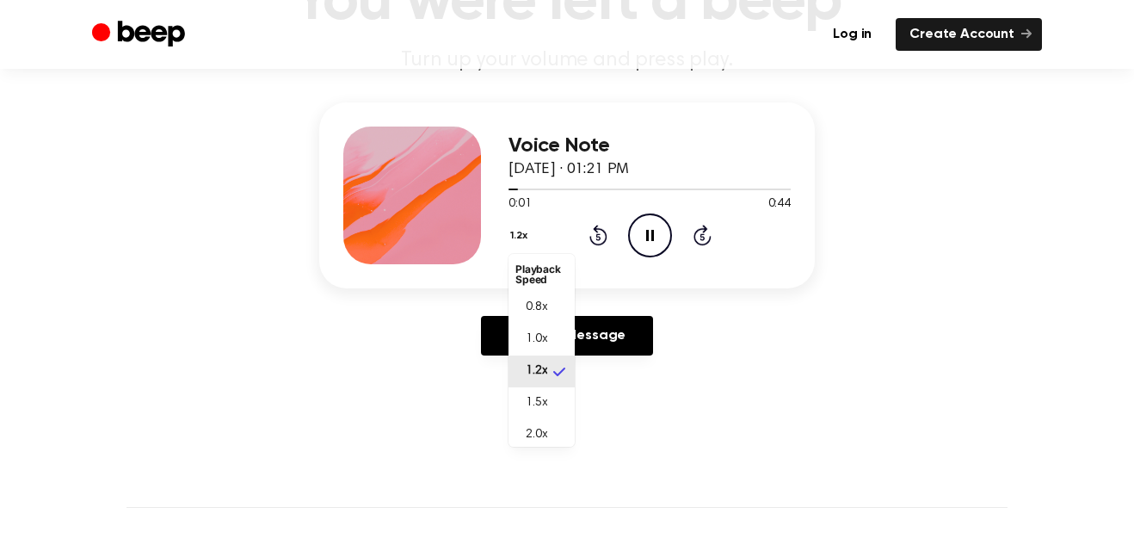
click at [539, 425] on li "2.0x" at bounding box center [542, 435] width 66 height 32
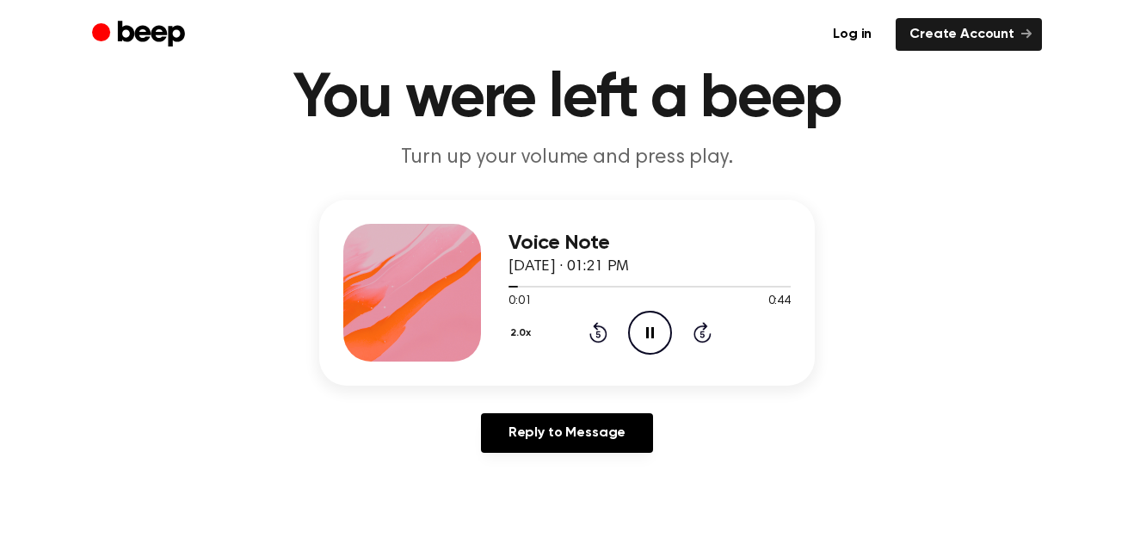
scroll to position [0, 0]
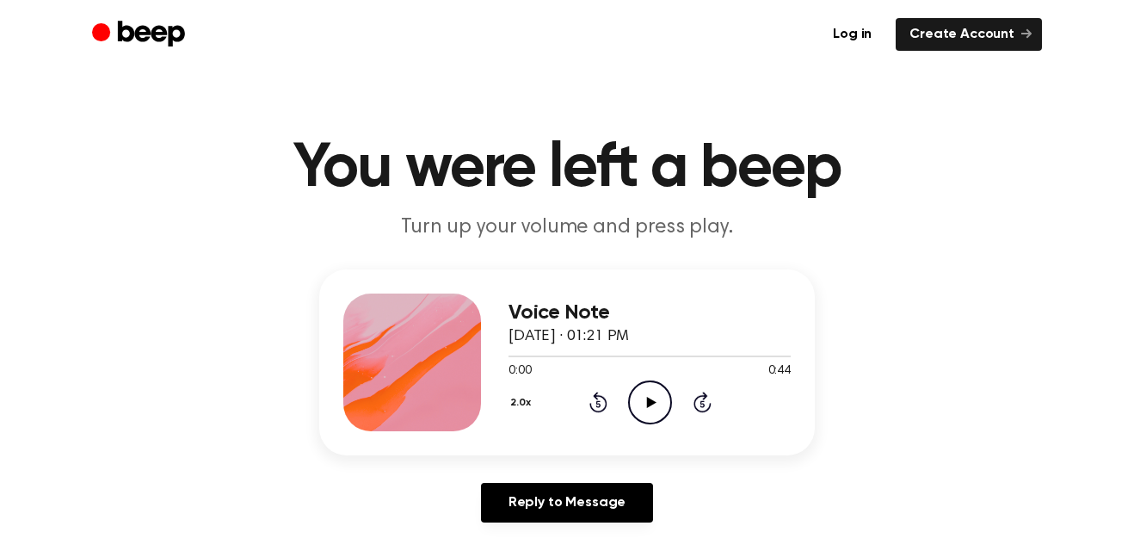
click at [636, 405] on icon "Play Audio" at bounding box center [650, 402] width 44 height 44
click at [648, 403] on icon at bounding box center [650, 402] width 8 height 11
click at [647, 398] on icon at bounding box center [650, 402] width 9 height 11
click at [654, 390] on icon "Pause Audio" at bounding box center [650, 402] width 44 height 44
click at [662, 392] on icon "Play Audio" at bounding box center [650, 402] width 44 height 44
